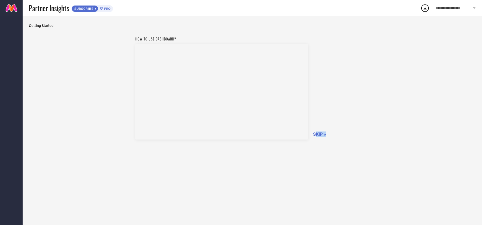
click at [315, 136] on div "How to use dashboard? SKIP »" at bounding box center [252, 87] width 234 height 106
click at [317, 135] on span "SKIP »" at bounding box center [319, 133] width 13 height 5
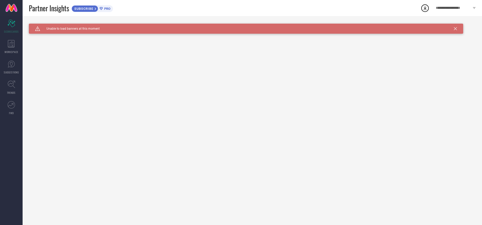
click at [107, 5] on div "SUBSCRIBE PRO" at bounding box center [92, 8] width 41 height 7
click at [14, 44] on icon at bounding box center [11, 44] width 7 height 8
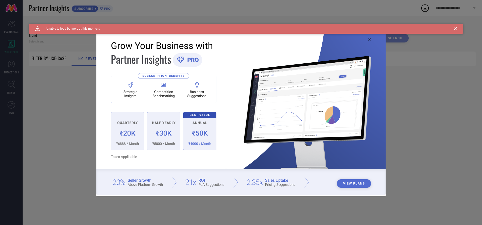
type input "1 STOP FASHION"
type input "All"
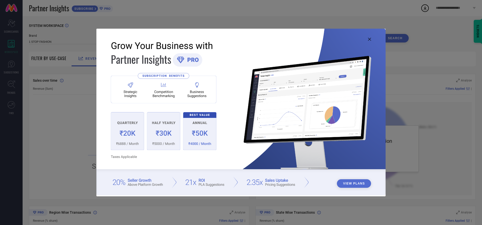
click at [348, 185] on button "View Plans" at bounding box center [354, 183] width 34 height 9
click at [372, 39] on img at bounding box center [240, 112] width 289 height 166
click at [370, 39] on icon at bounding box center [369, 39] width 3 height 3
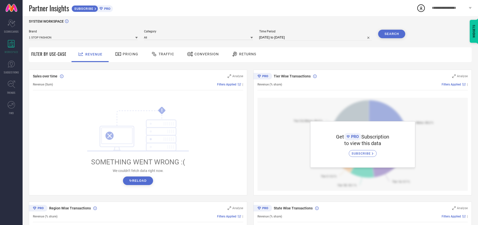
scroll to position [9, 0]
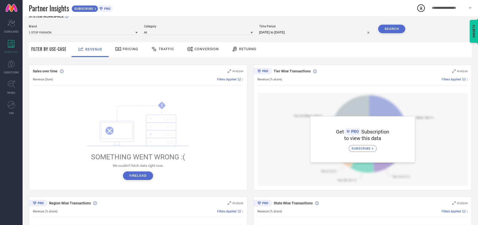
click at [147, 177] on button "↻ Reload" at bounding box center [138, 175] width 30 height 9
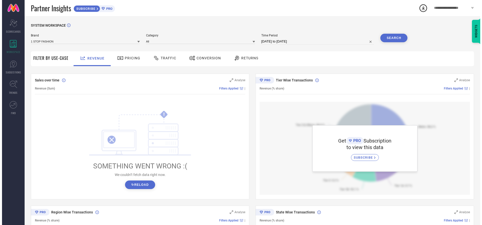
scroll to position [0, 0]
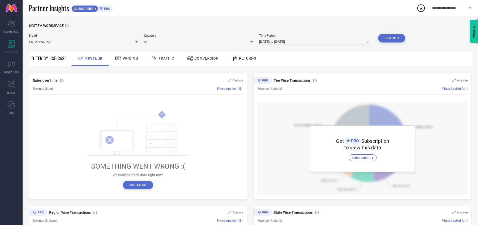
click at [123, 56] on div "Pricing" at bounding box center [127, 58] width 26 height 9
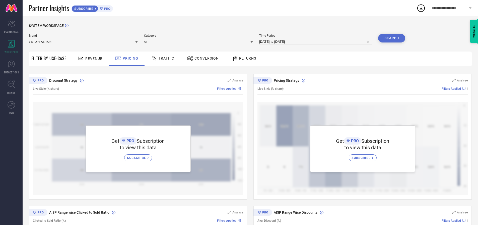
click at [148, 57] on div "Traffic" at bounding box center [163, 58] width 36 height 15
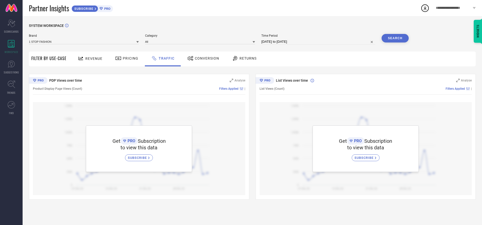
click at [191, 57] on icon at bounding box center [191, 58] width 6 height 5
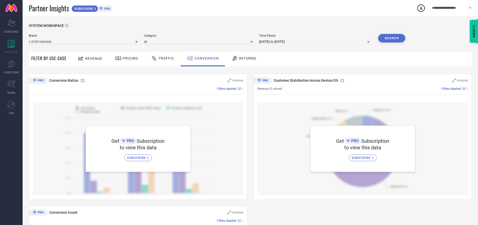
click at [434, 5] on div "**********" at bounding box center [452, 8] width 52 height 16
click at [11, 29] on div "Scorecard SCORECARDS" at bounding box center [11, 26] width 23 height 20
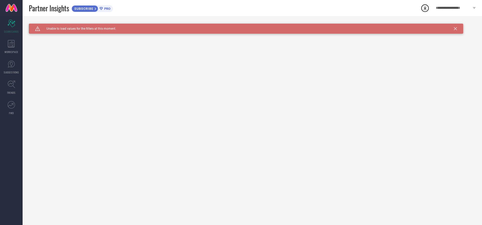
click at [439, 11] on div "**********" at bounding box center [456, 8] width 52 height 16
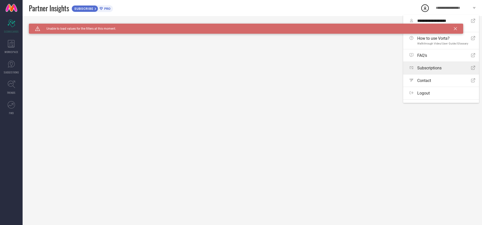
click at [433, 67] on span "Subscriptions" at bounding box center [429, 68] width 24 height 5
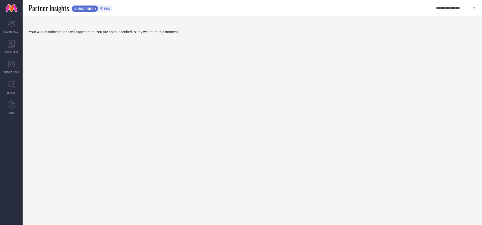
click at [107, 8] on span "PRO" at bounding box center [107, 9] width 8 height 4
click at [10, 27] on div "Scorecard SCORECARDS" at bounding box center [11, 26] width 23 height 20
